Goal: Check status: Check status

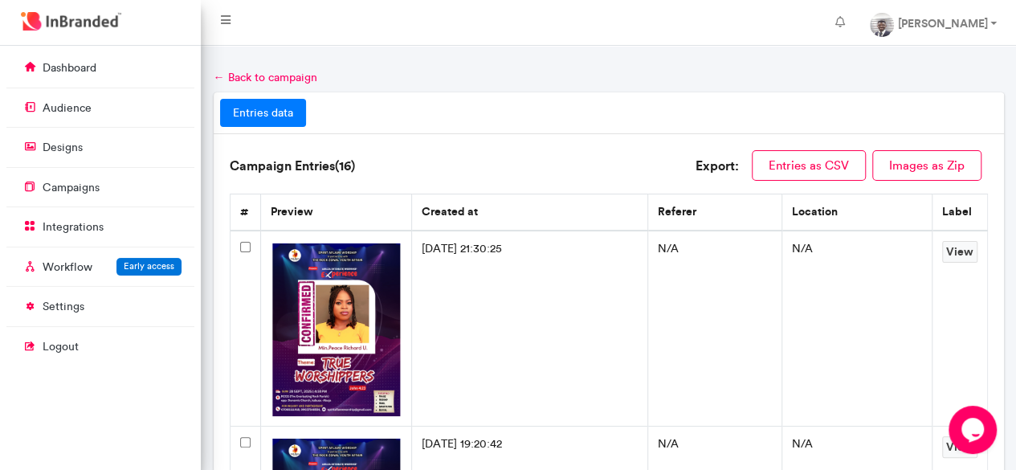
scroll to position [6, 1]
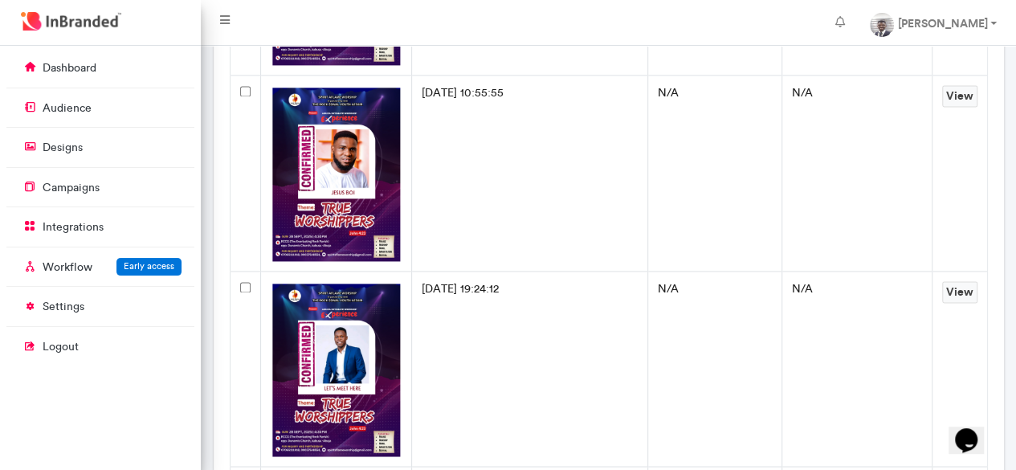
scroll to position [1134, 0]
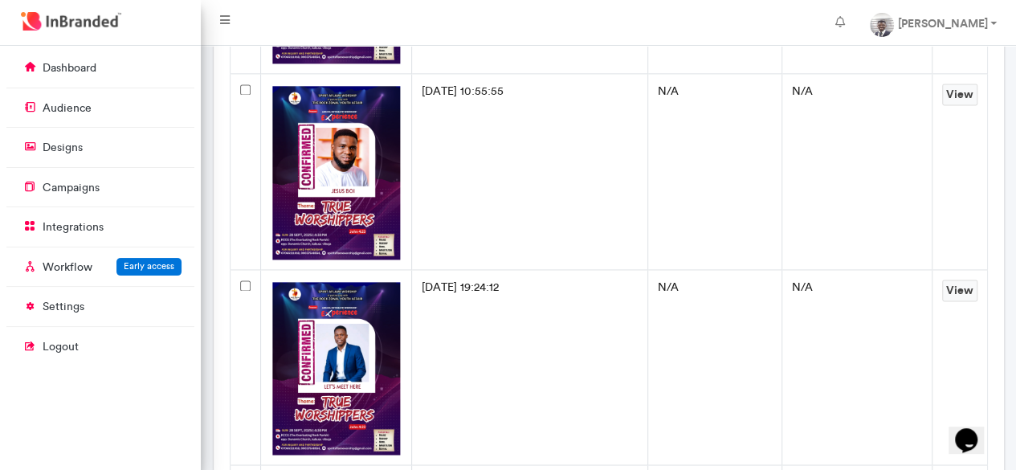
click at [315, 360] on img at bounding box center [337, 367] width 132 height 175
click at [956, 287] on link "View" at bounding box center [960, 291] width 35 height 22
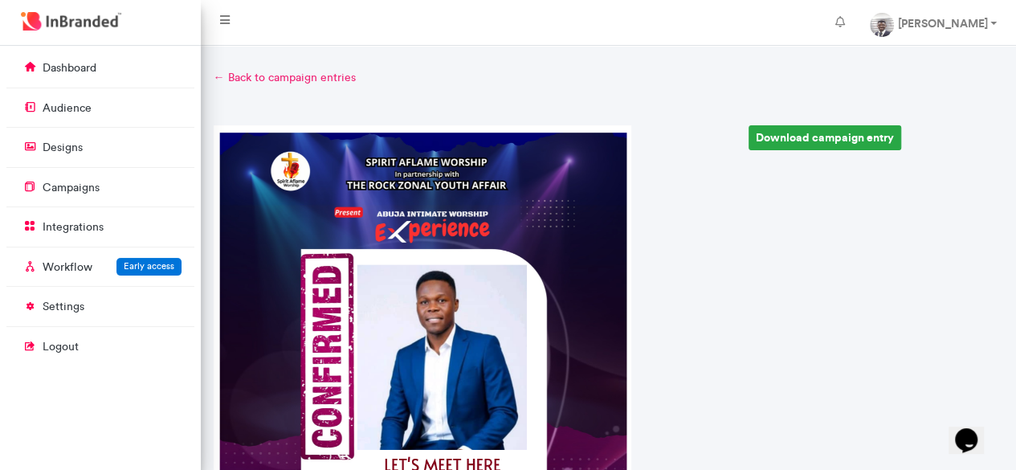
click at [219, 83] on link "← Back to campaign entries" at bounding box center [609, 78] width 791 height 16
